Goal: Check status: Check status

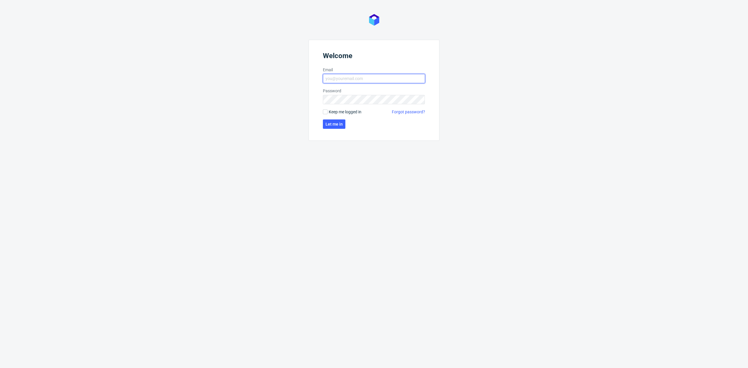
drag, startPoint x: 363, startPoint y: 80, endPoint x: 368, endPoint y: 83, distance: 6.0
click at [363, 80] on input "Email" at bounding box center [374, 78] width 102 height 9
type input "[EMAIL_ADDRESS][DOMAIN_NAME]"
click button "Let me in" at bounding box center [334, 124] width 23 height 9
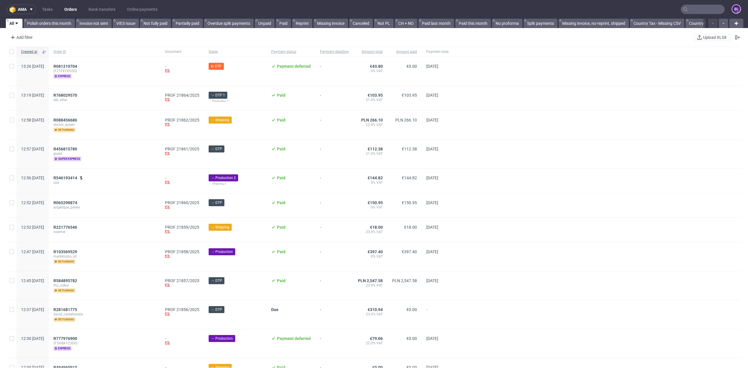
click at [704, 6] on input "text" at bounding box center [703, 9] width 44 height 9
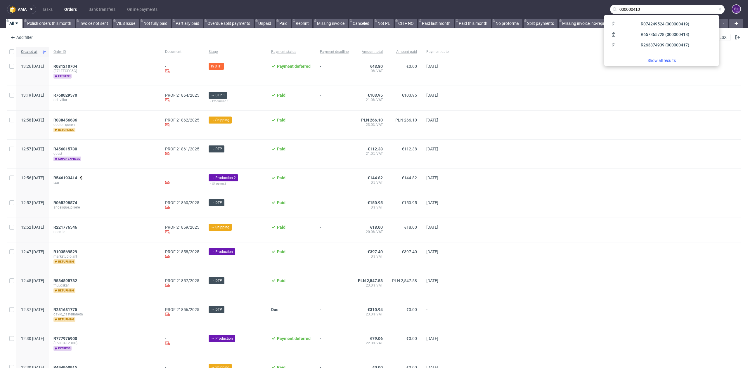
type input "000000410"
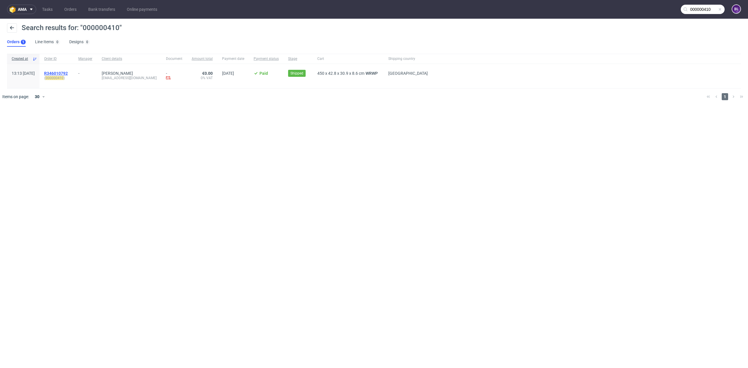
click at [68, 73] on span "R346010792" at bounding box center [56, 73] width 24 height 5
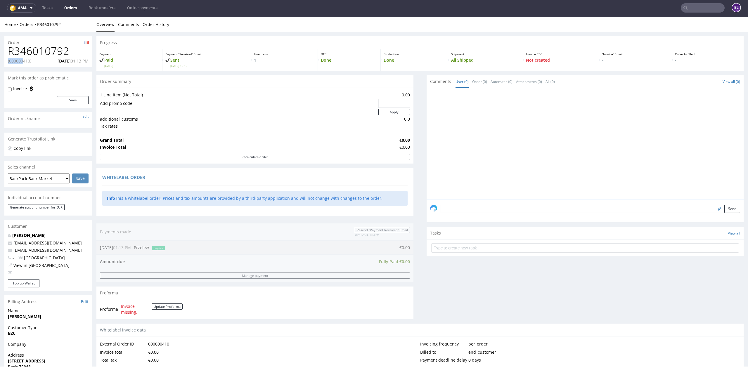
drag, startPoint x: 8, startPoint y: 61, endPoint x: 23, endPoint y: 61, distance: 14.3
click at [23, 61] on p "(000000410)" at bounding box center [19, 61] width 23 height 6
drag, startPoint x: 9, startPoint y: 61, endPoint x: 30, endPoint y: 61, distance: 20.8
click at [30, 61] on p "(000000410)" at bounding box center [19, 61] width 23 height 6
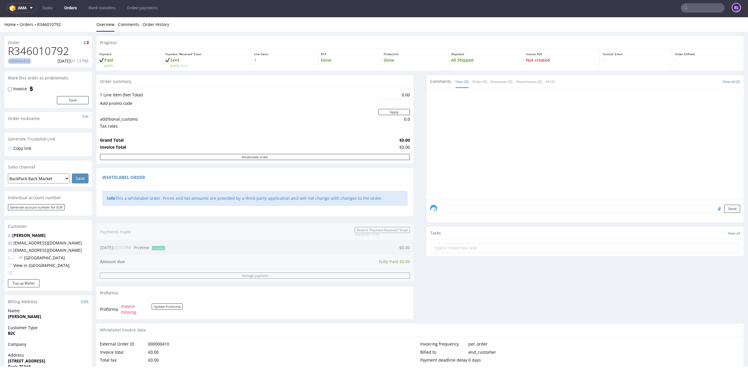
click at [30, 61] on p "(000000410)" at bounding box center [19, 61] width 23 height 6
drag, startPoint x: 9, startPoint y: 61, endPoint x: 25, endPoint y: 60, distance: 15.8
click at [25, 60] on p "(000000410)" at bounding box center [19, 61] width 23 height 6
